Goal: Task Accomplishment & Management: Use online tool/utility

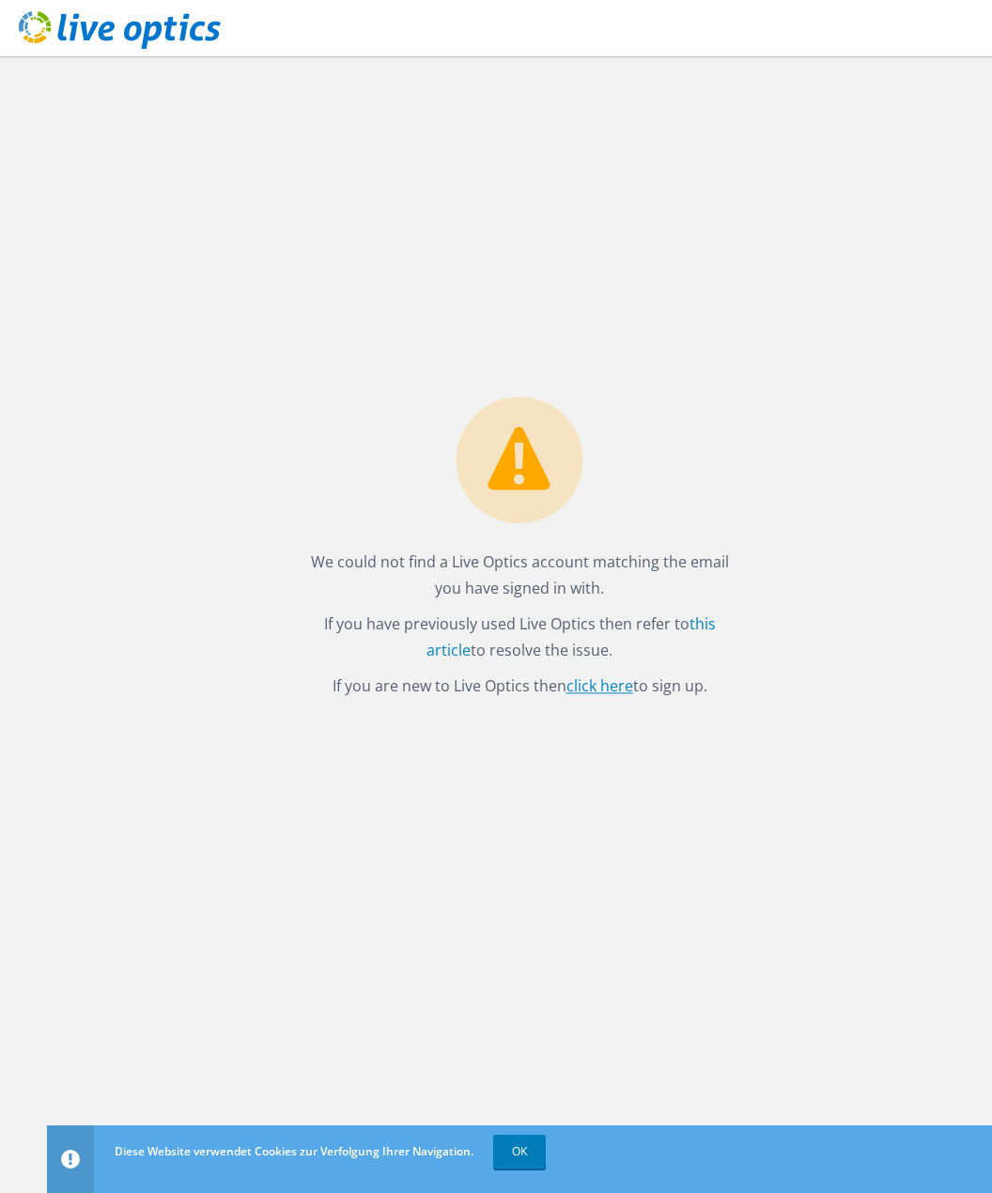
click at [617, 686] on link "click here" at bounding box center [599, 685] width 67 height 21
click at [522, 1145] on link "OK" at bounding box center [519, 1151] width 53 height 34
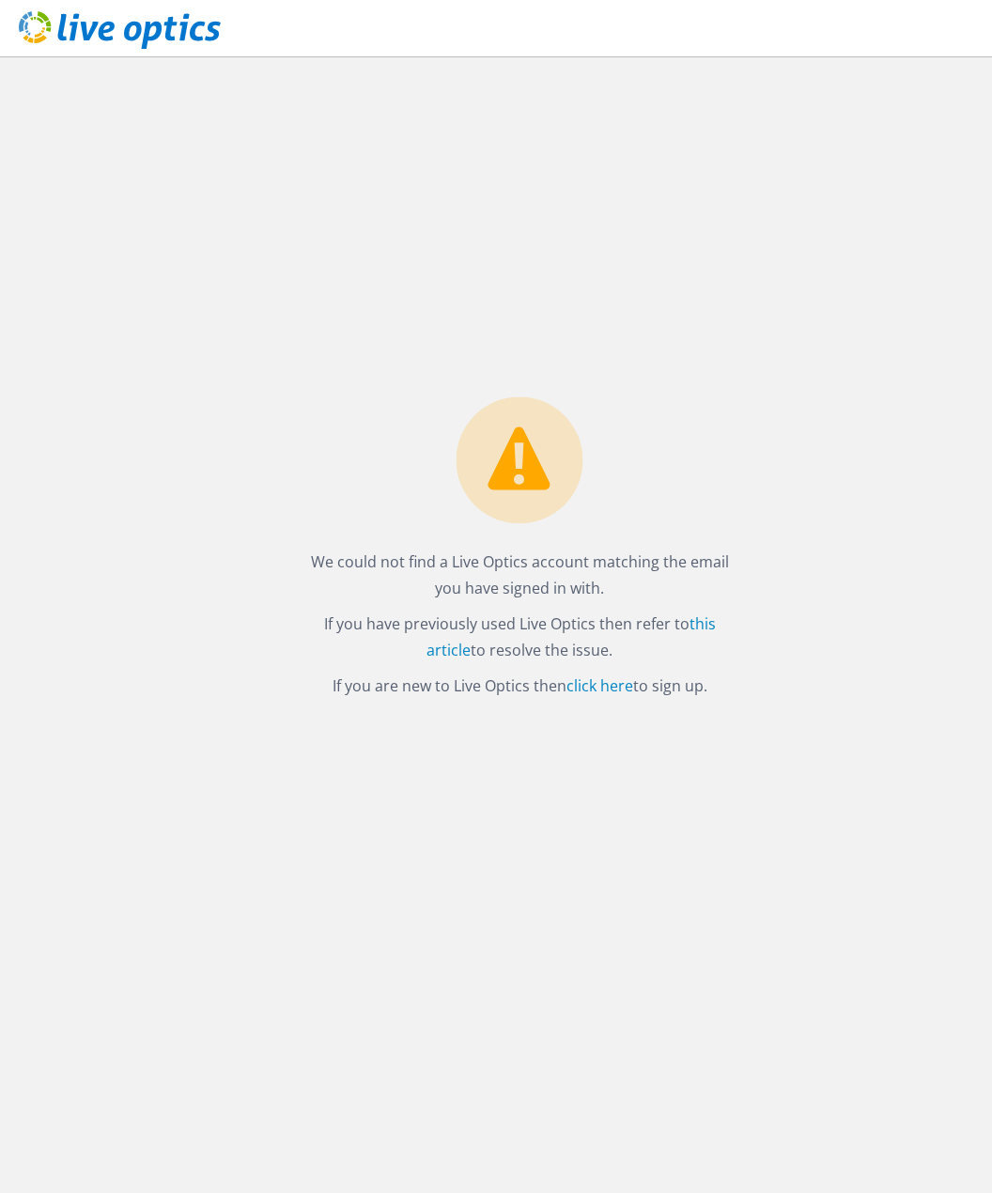
click at [111, 25] on use at bounding box center [120, 30] width 202 height 38
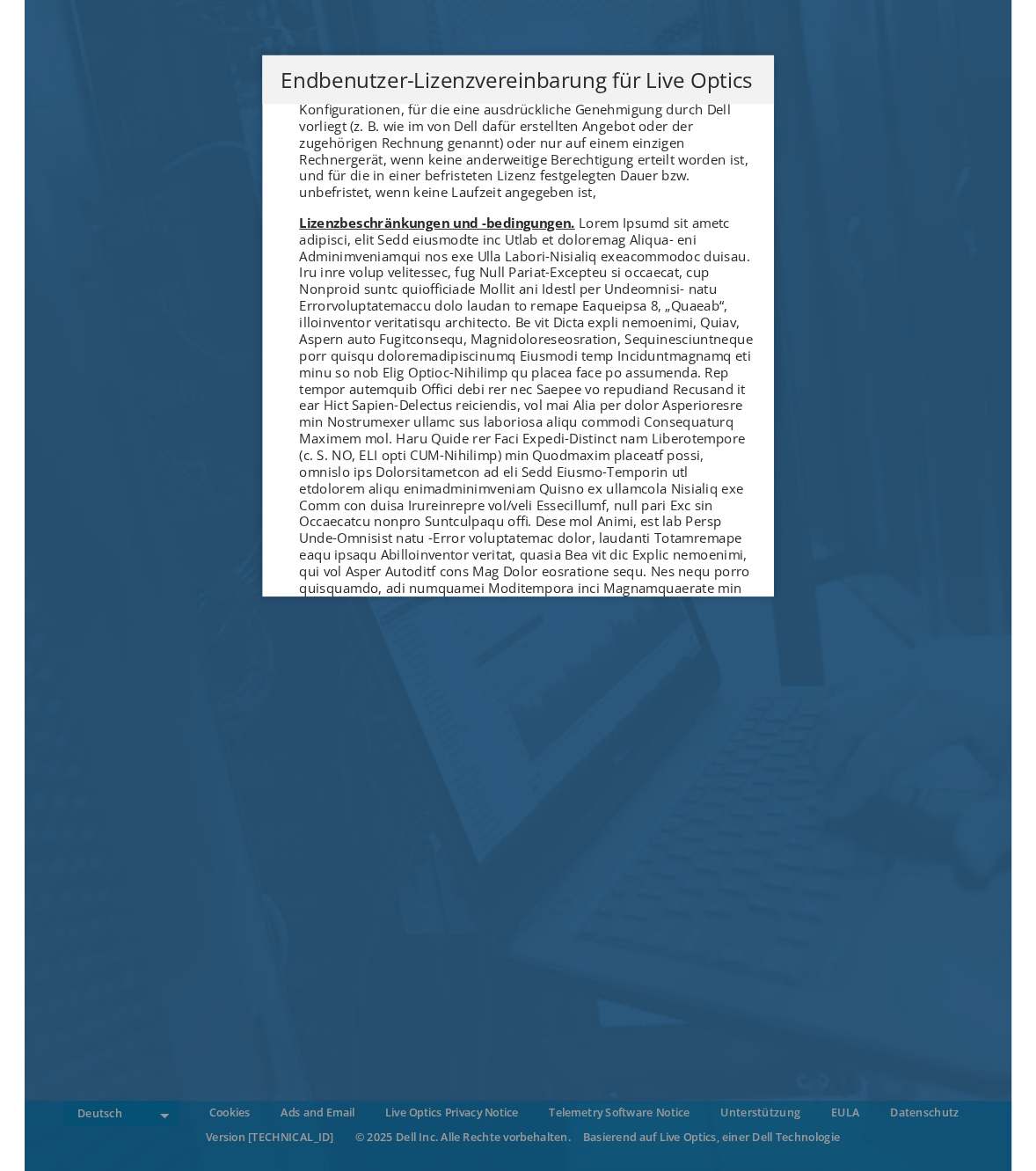
scroll to position [968, 0]
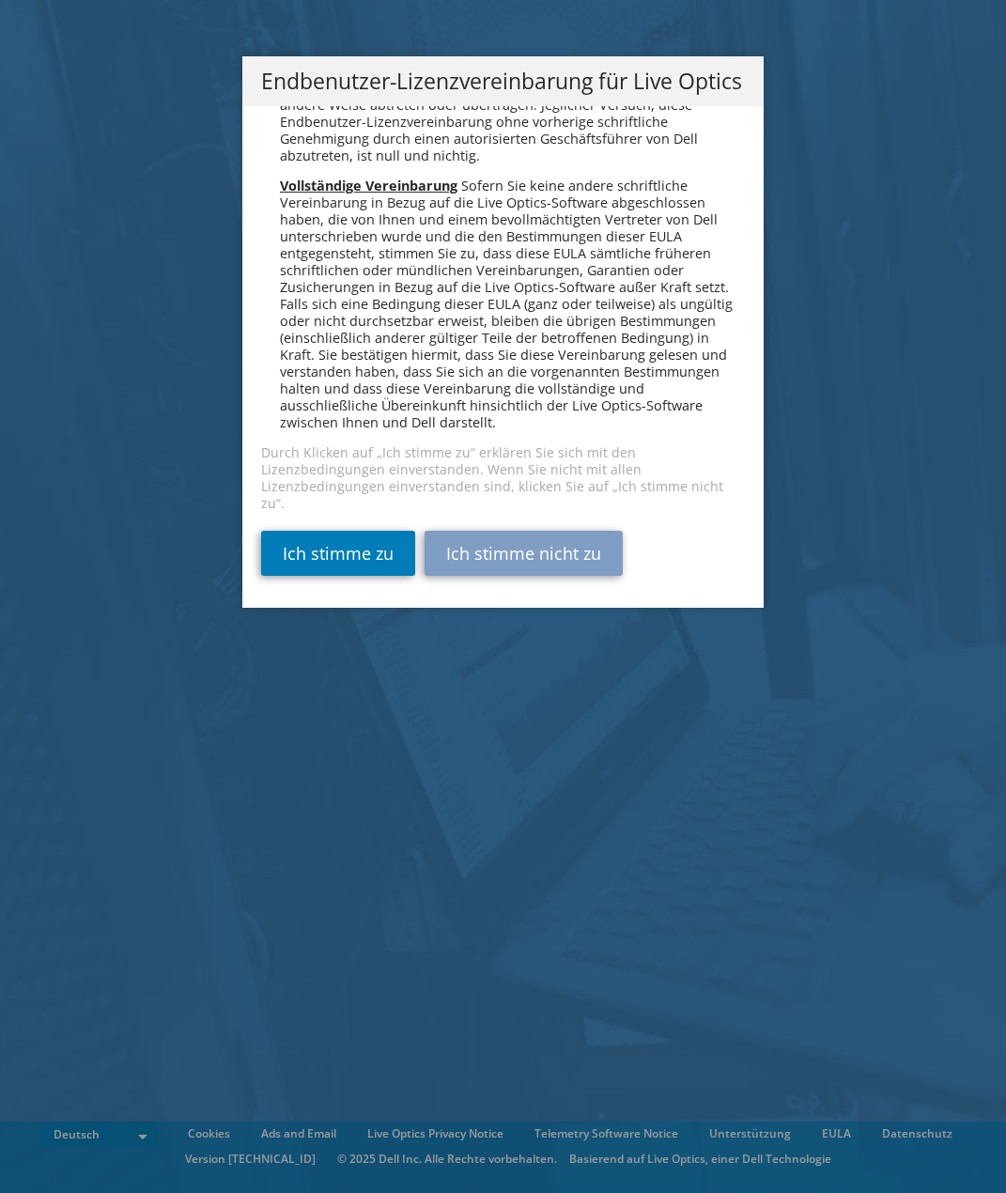
scroll to position [9231, 0]
click at [331, 548] on link "Ich stimme zu" at bounding box center [338, 553] width 154 height 45
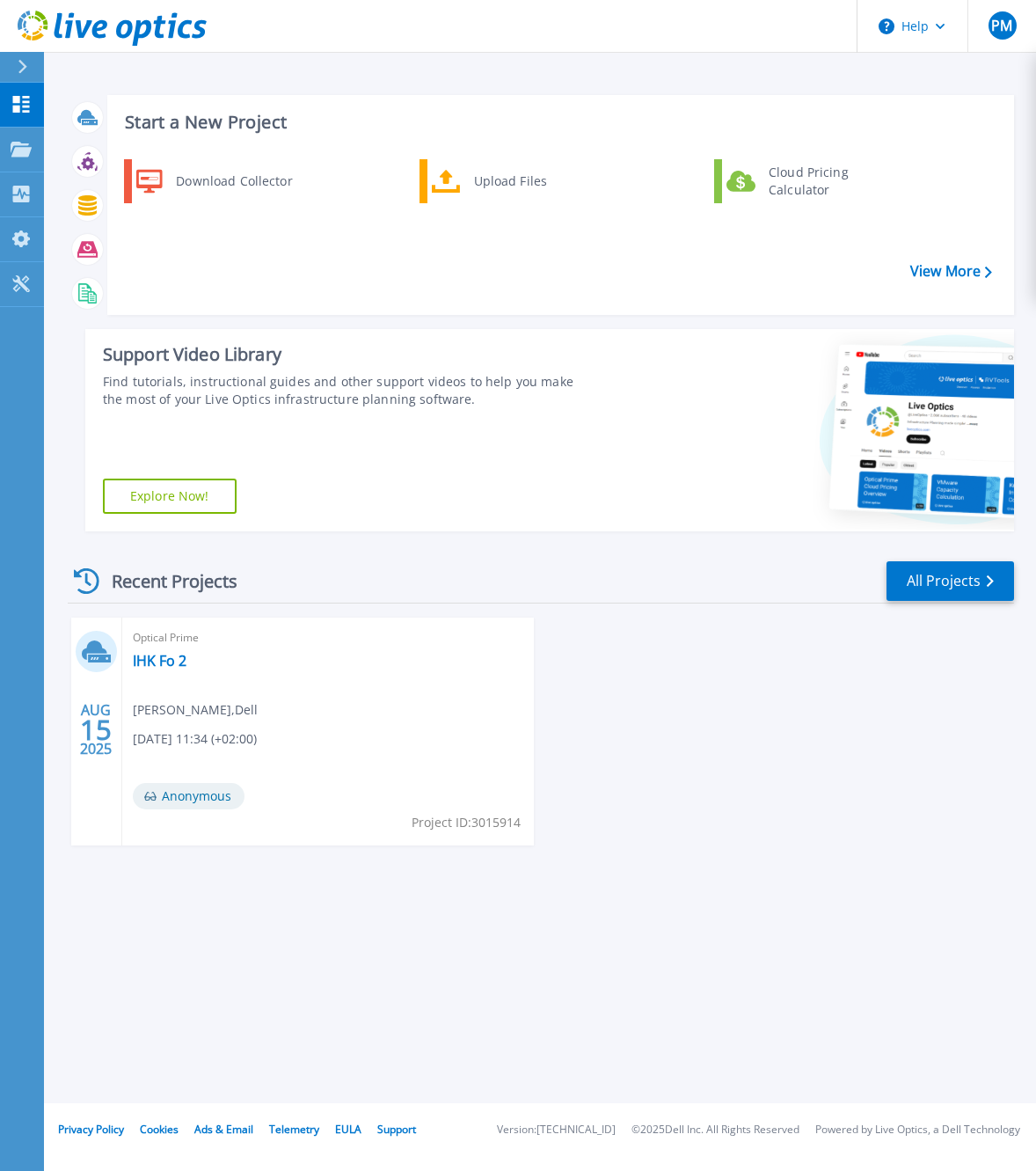
click at [190, 704] on span "[PERSON_NAME] , Dell" at bounding box center [195, 709] width 125 height 20
drag, startPoint x: 101, startPoint y: 718, endPoint x: 98, endPoint y: 706, distance: 12.4
click at [99, 722] on span "15" at bounding box center [96, 730] width 32 height 15
click at [96, 657] on icon at bounding box center [99, 659] width 22 height 7
click at [157, 662] on link "IHK Fo 2" at bounding box center [159, 660] width 53 height 18
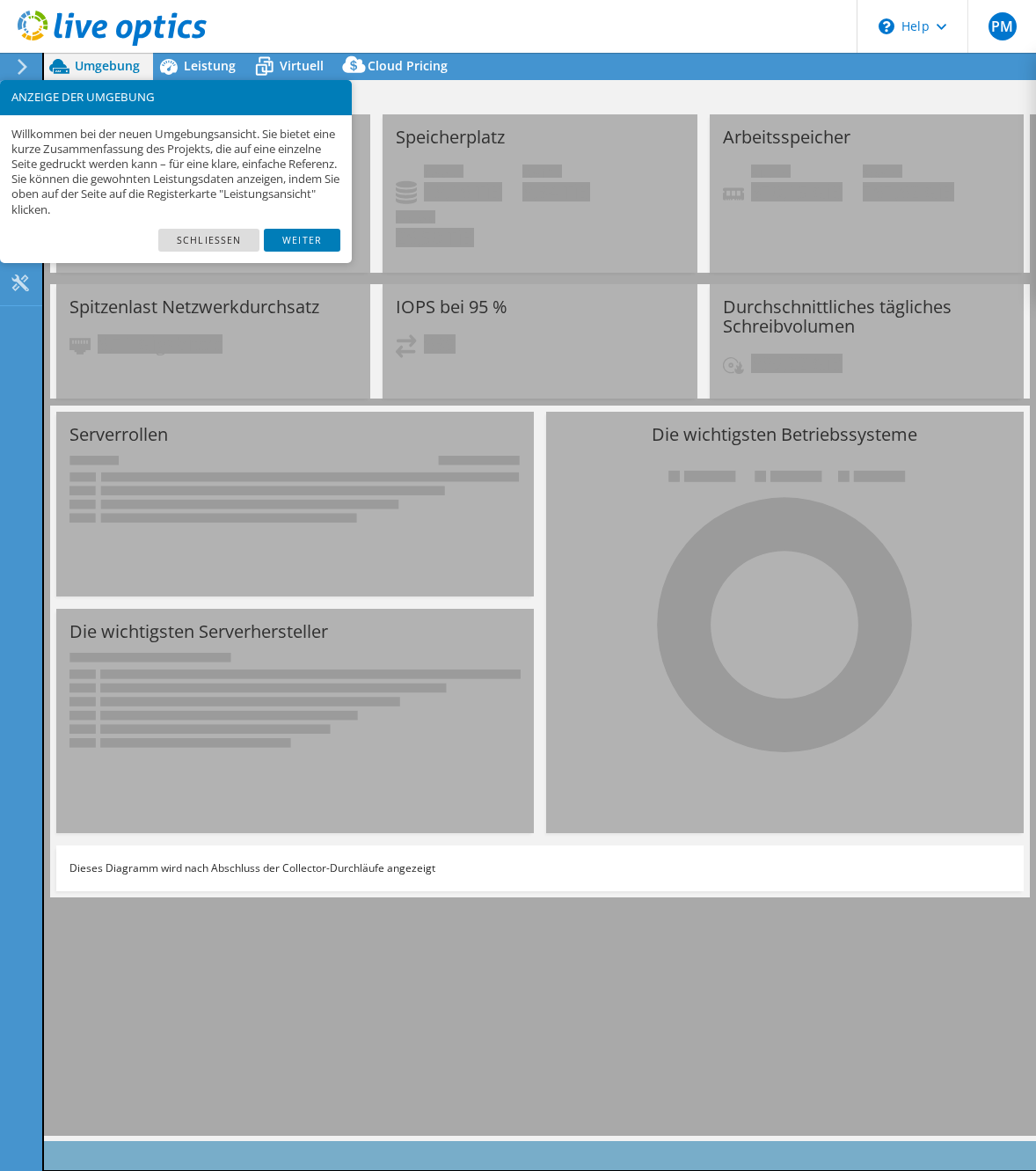
select select "USD"
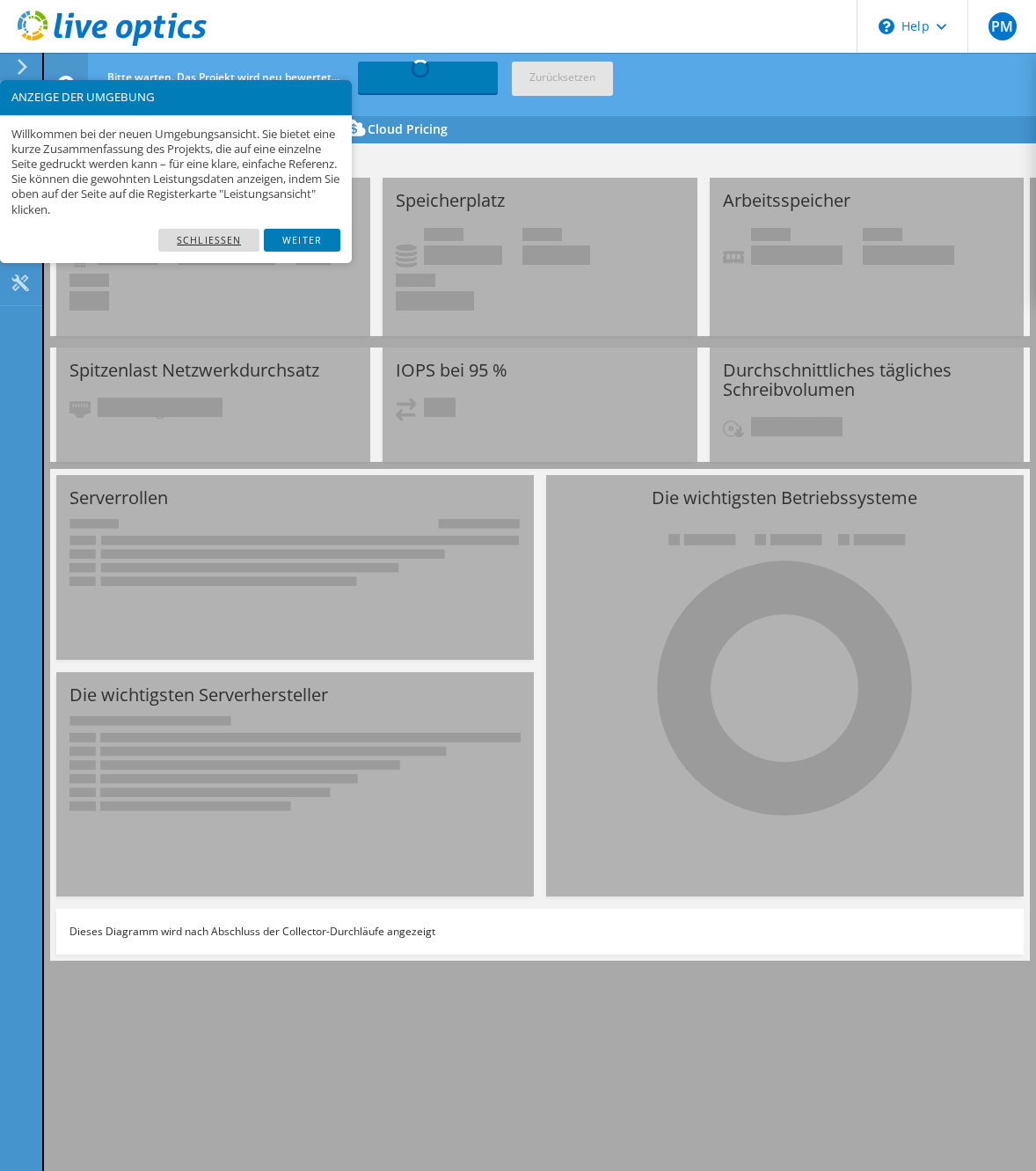
click at [229, 242] on link "Schließen" at bounding box center [209, 240] width 101 height 22
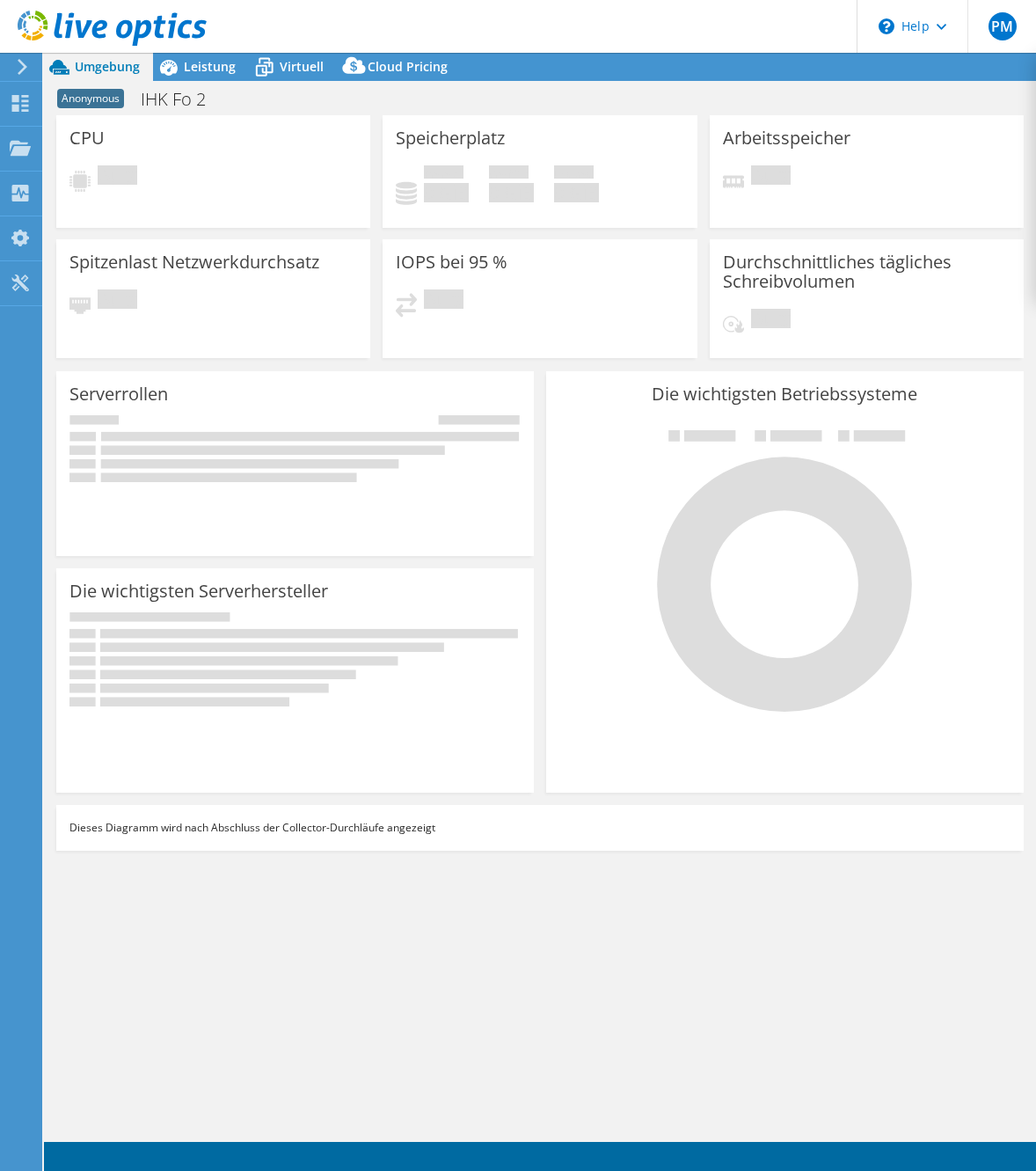
select select "USD"
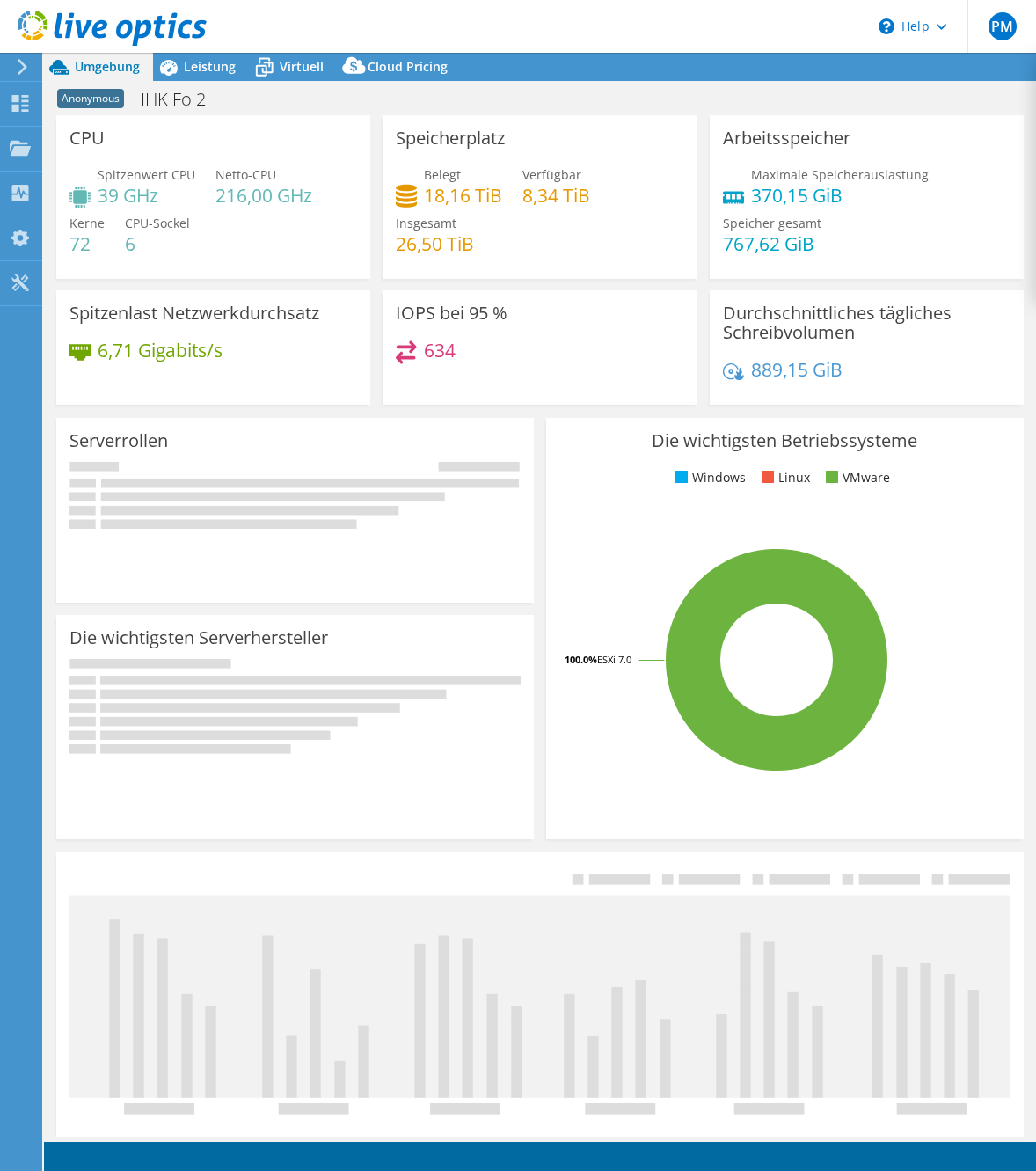
select select "USD"
